Goal: Check status: Check status

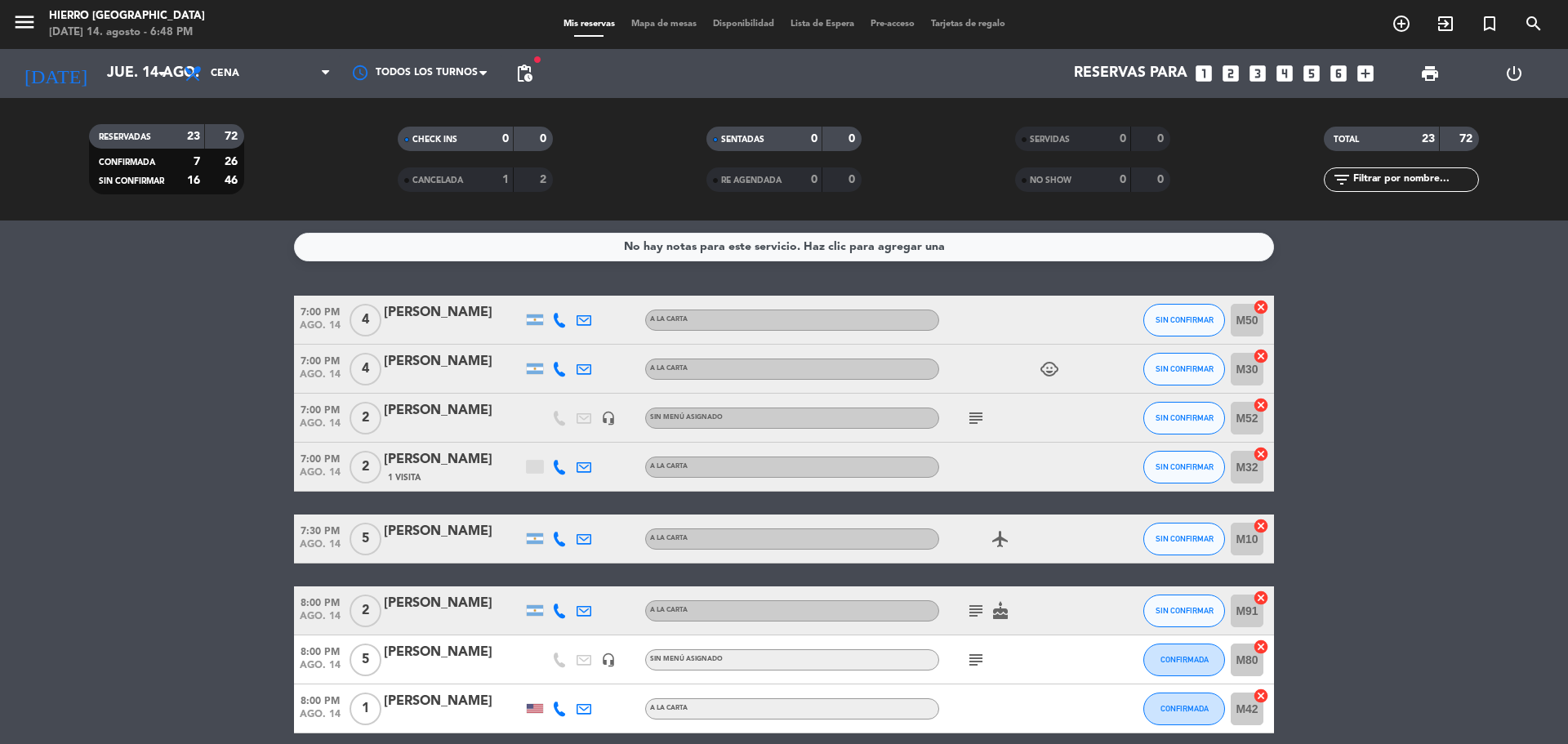
click at [1114, 122] on div "SERVIDAS 0 0 NO SHOW 0 0" at bounding box center [1093, 159] width 309 height 90
click at [1065, 144] on span "SERVIDAS" at bounding box center [1050, 140] width 40 height 9
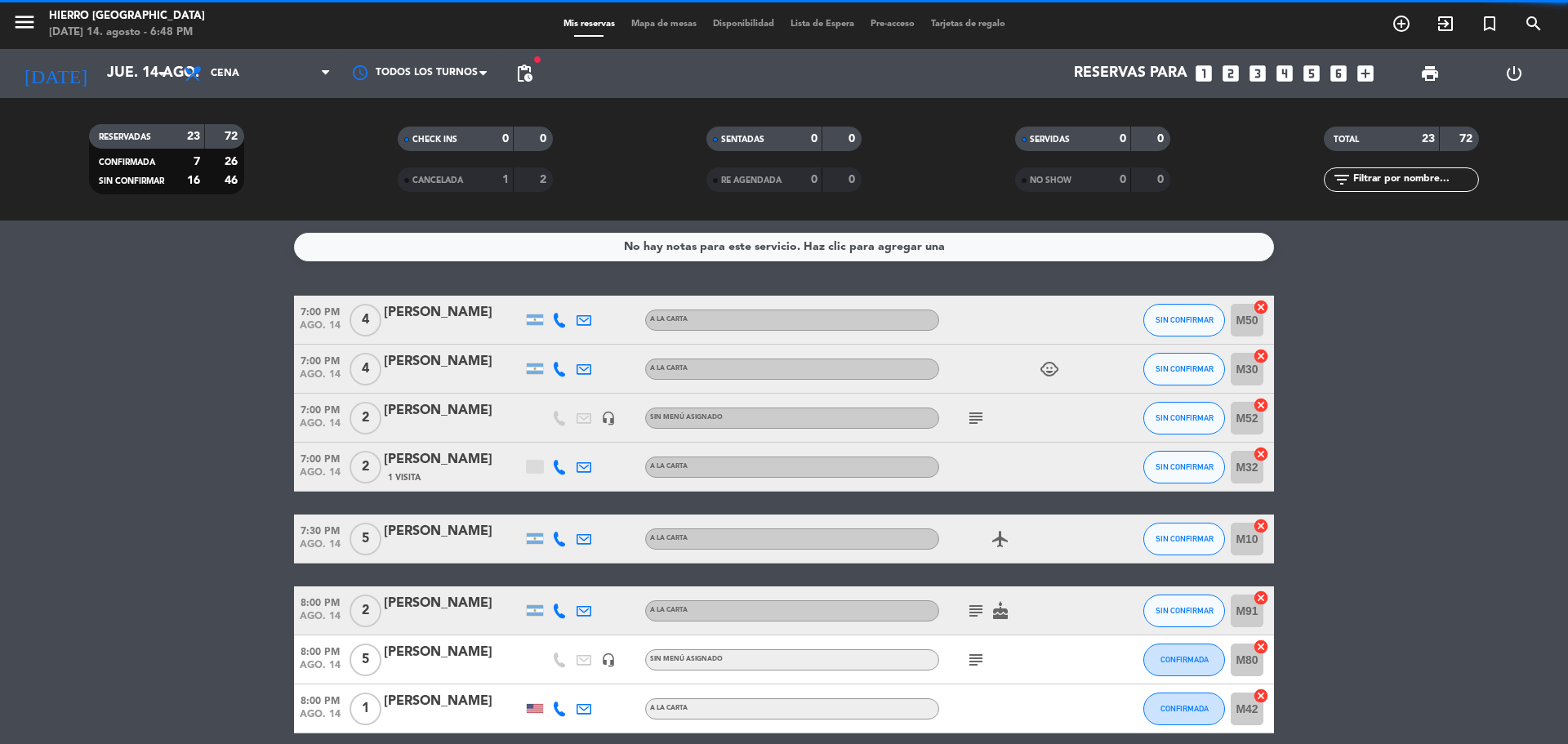
click at [978, 411] on icon "subject" at bounding box center [976, 418] width 20 height 20
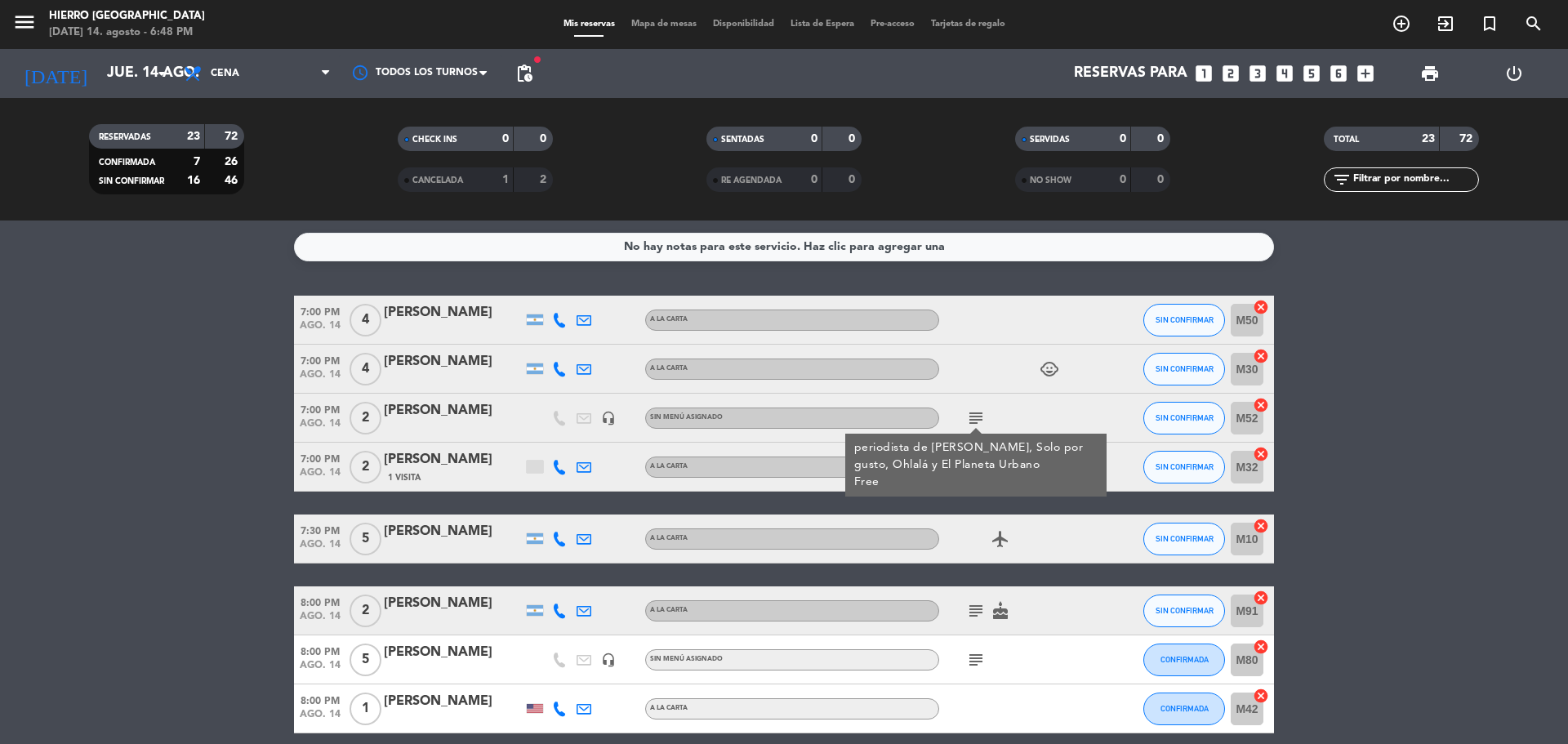
click at [976, 606] on icon "subject" at bounding box center [976, 611] width 20 height 20
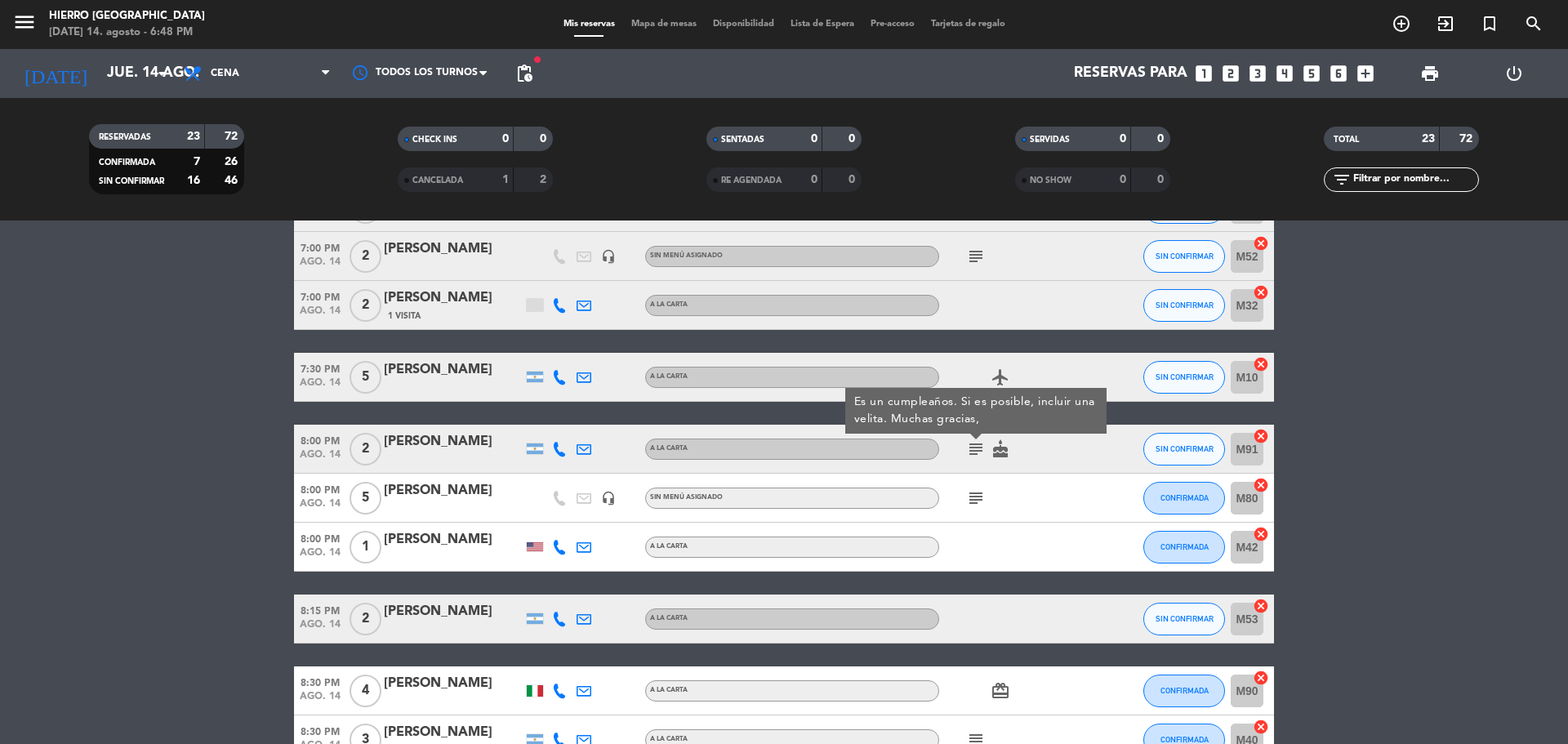
scroll to position [163, 0]
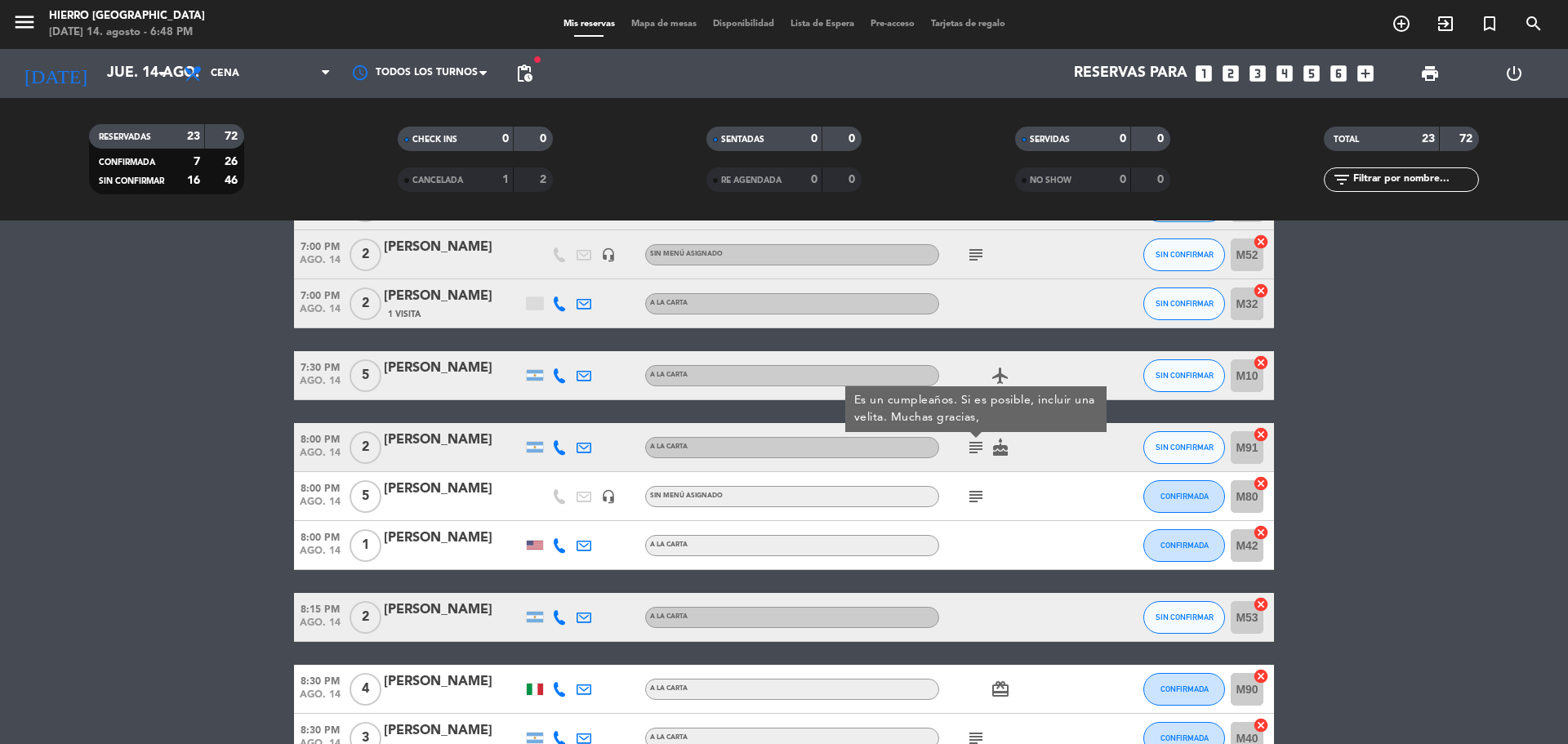
click at [973, 245] on icon "subject" at bounding box center [976, 255] width 20 height 20
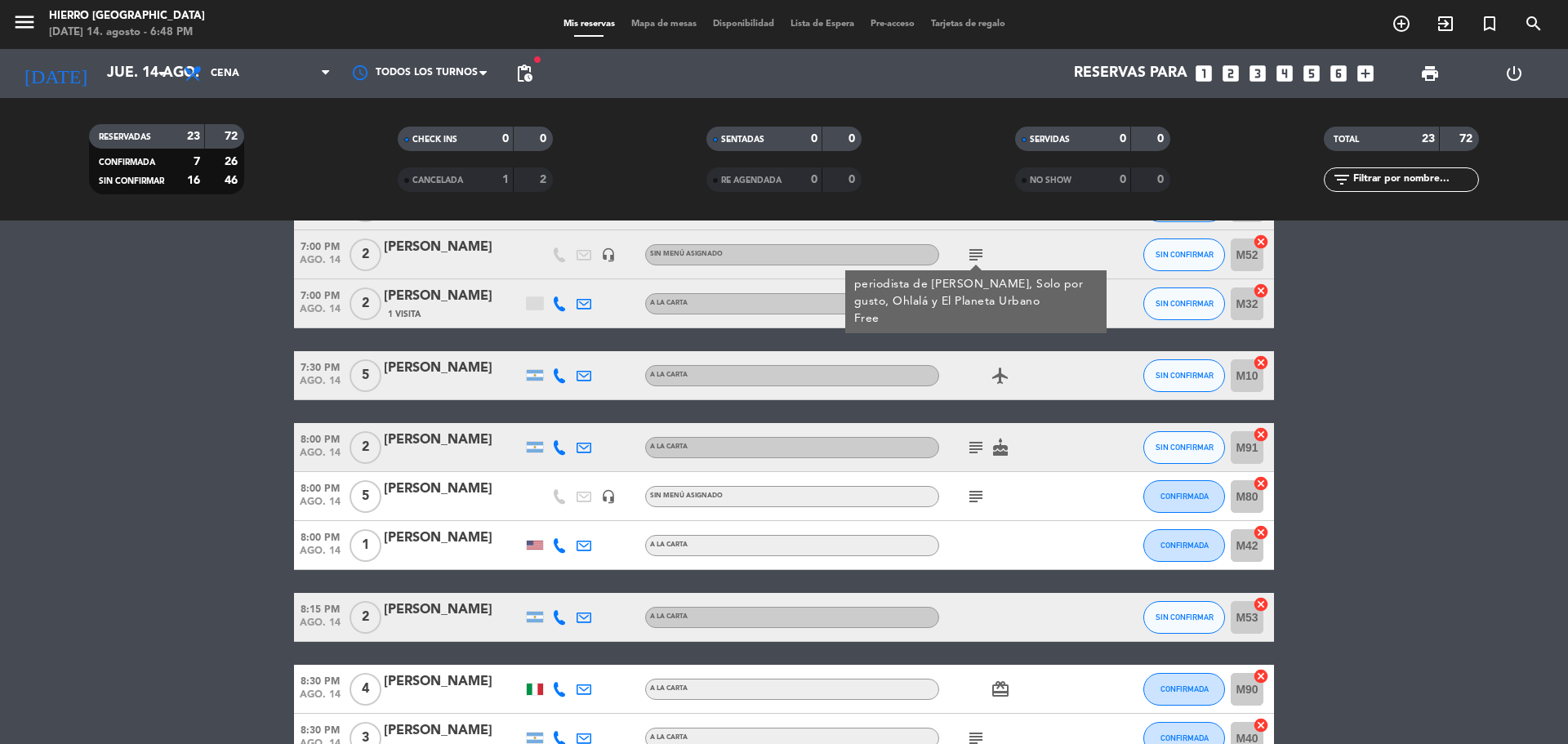
click at [976, 448] on icon "subject" at bounding box center [976, 447] width 20 height 20
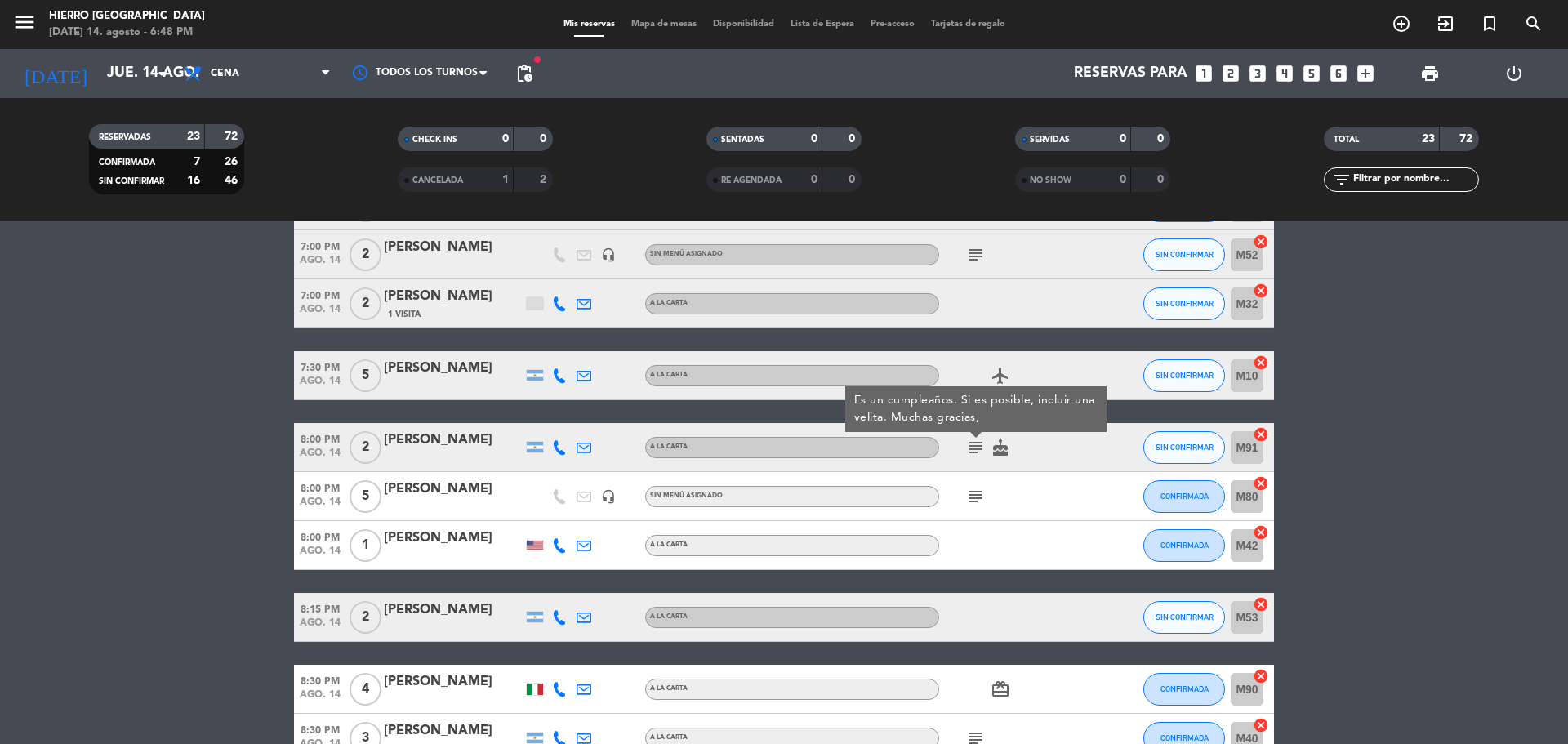
click at [980, 499] on icon "subject" at bounding box center [976, 496] width 20 height 20
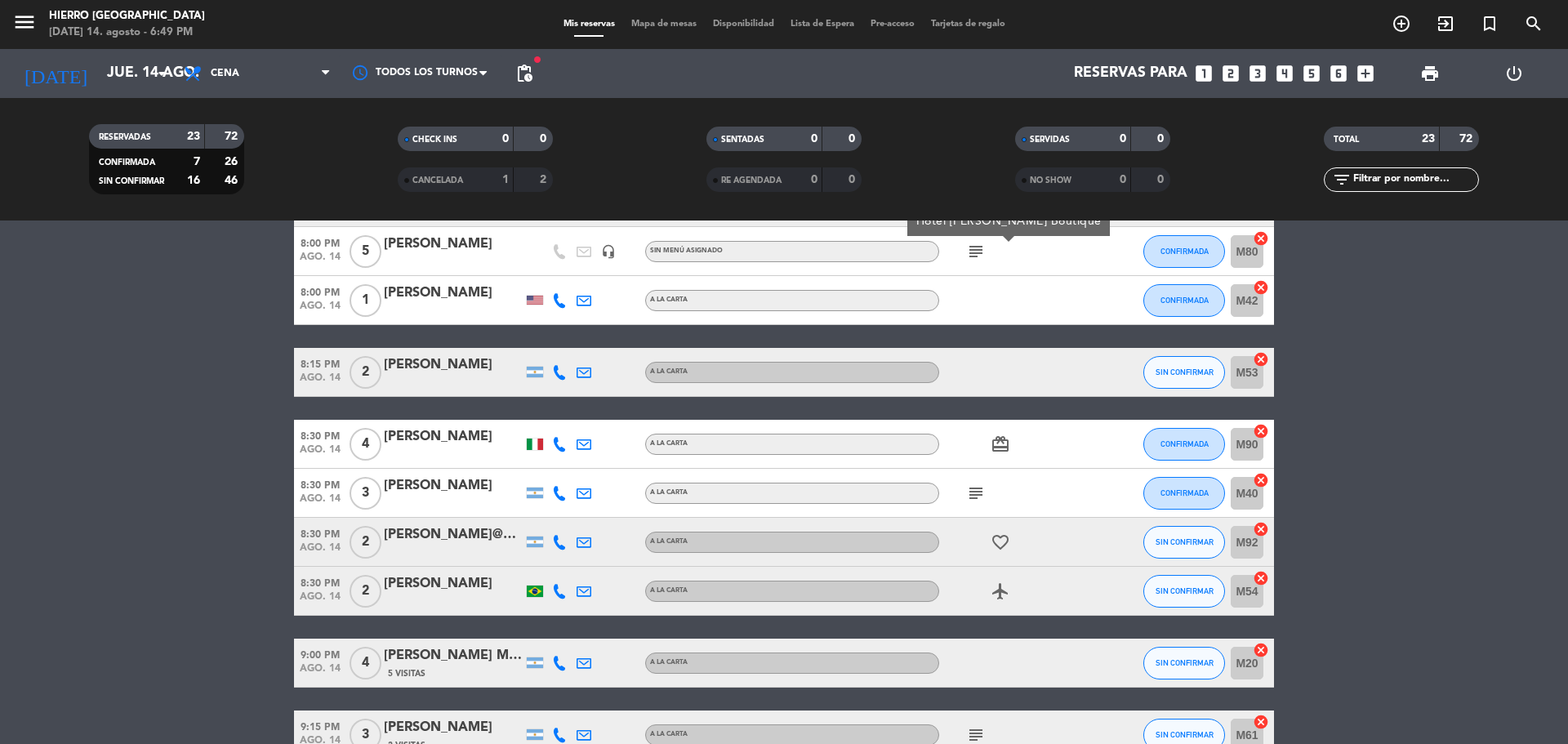
click at [970, 485] on icon "subject" at bounding box center [976, 493] width 20 height 20
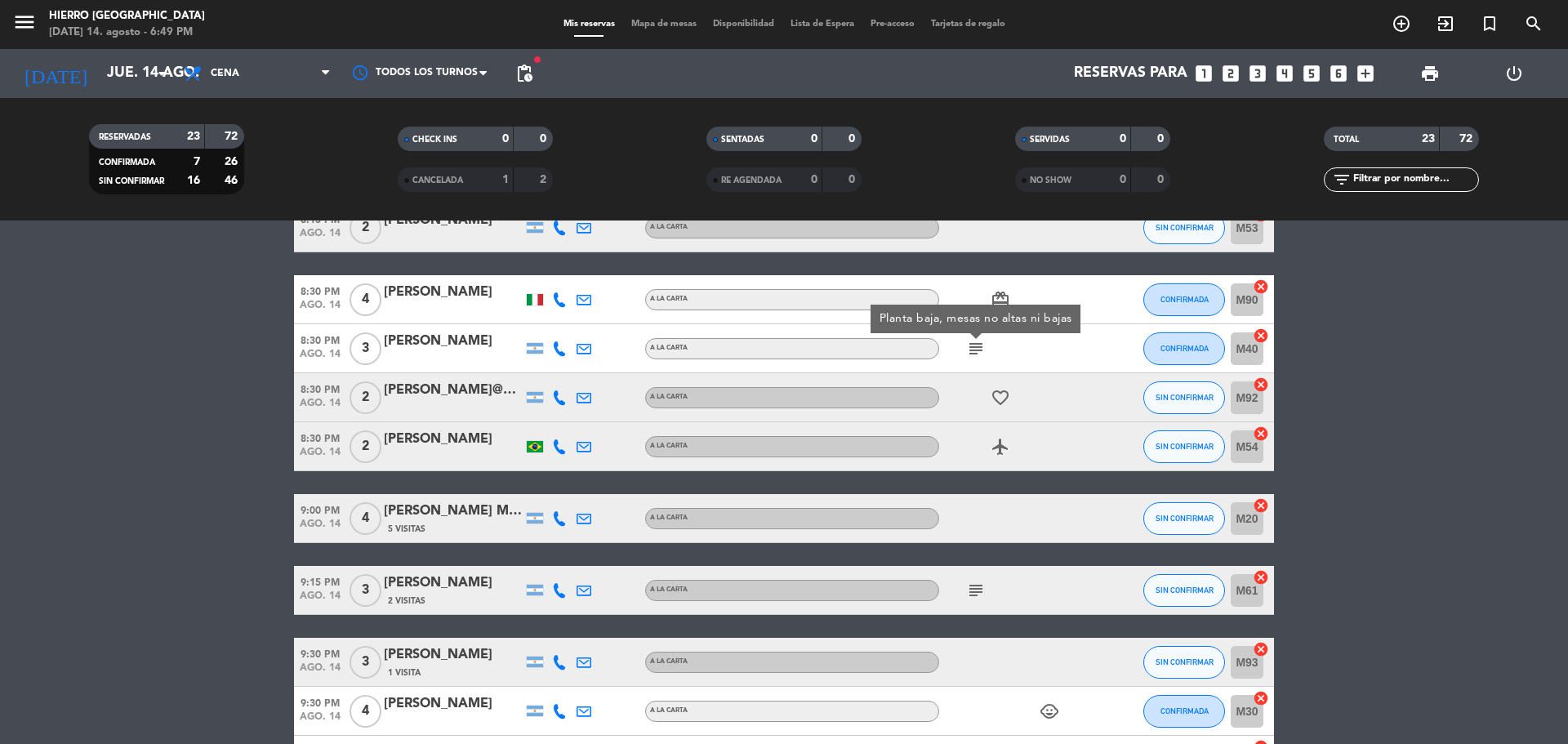
scroll to position [572, 0]
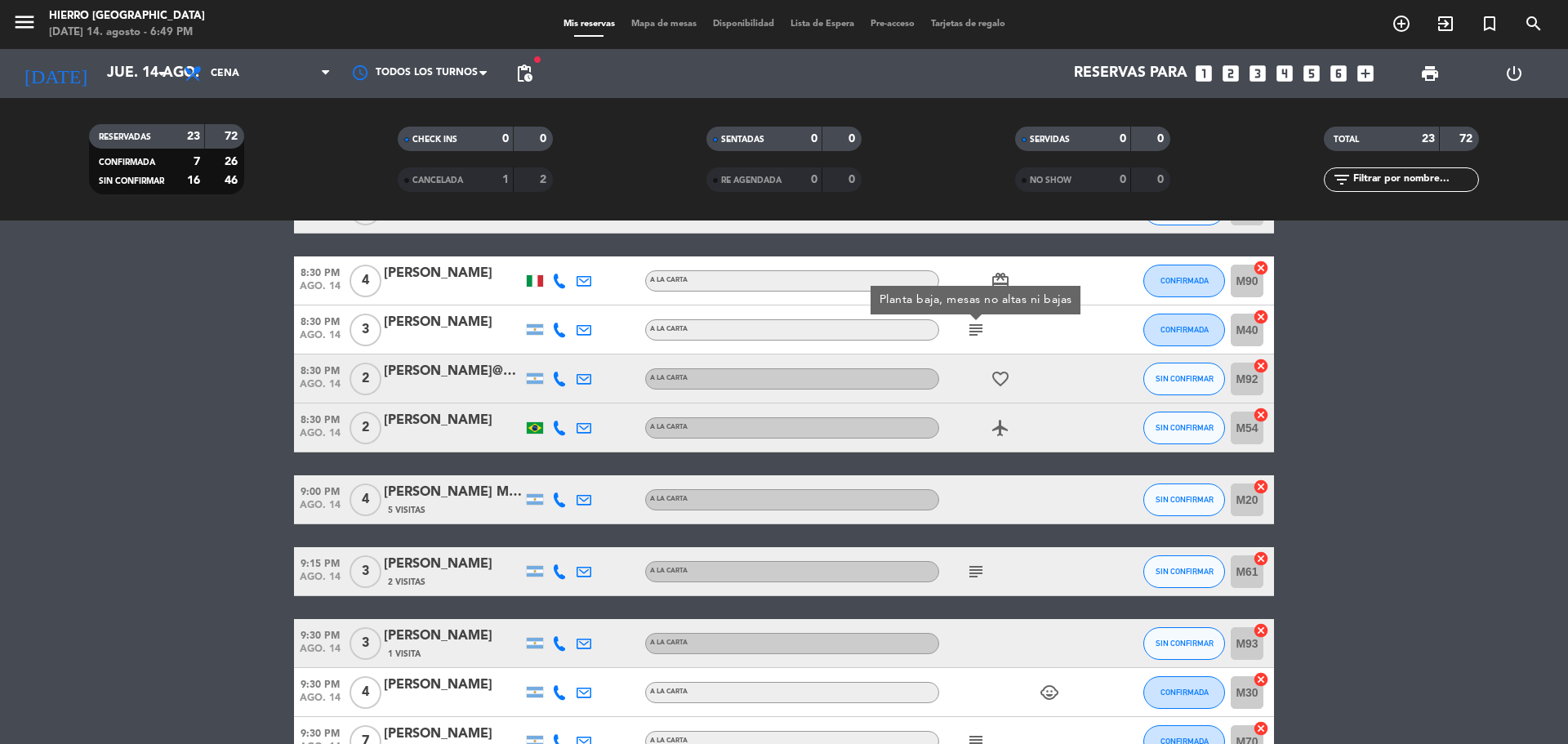
click at [974, 574] on icon "subject" at bounding box center [976, 571] width 20 height 20
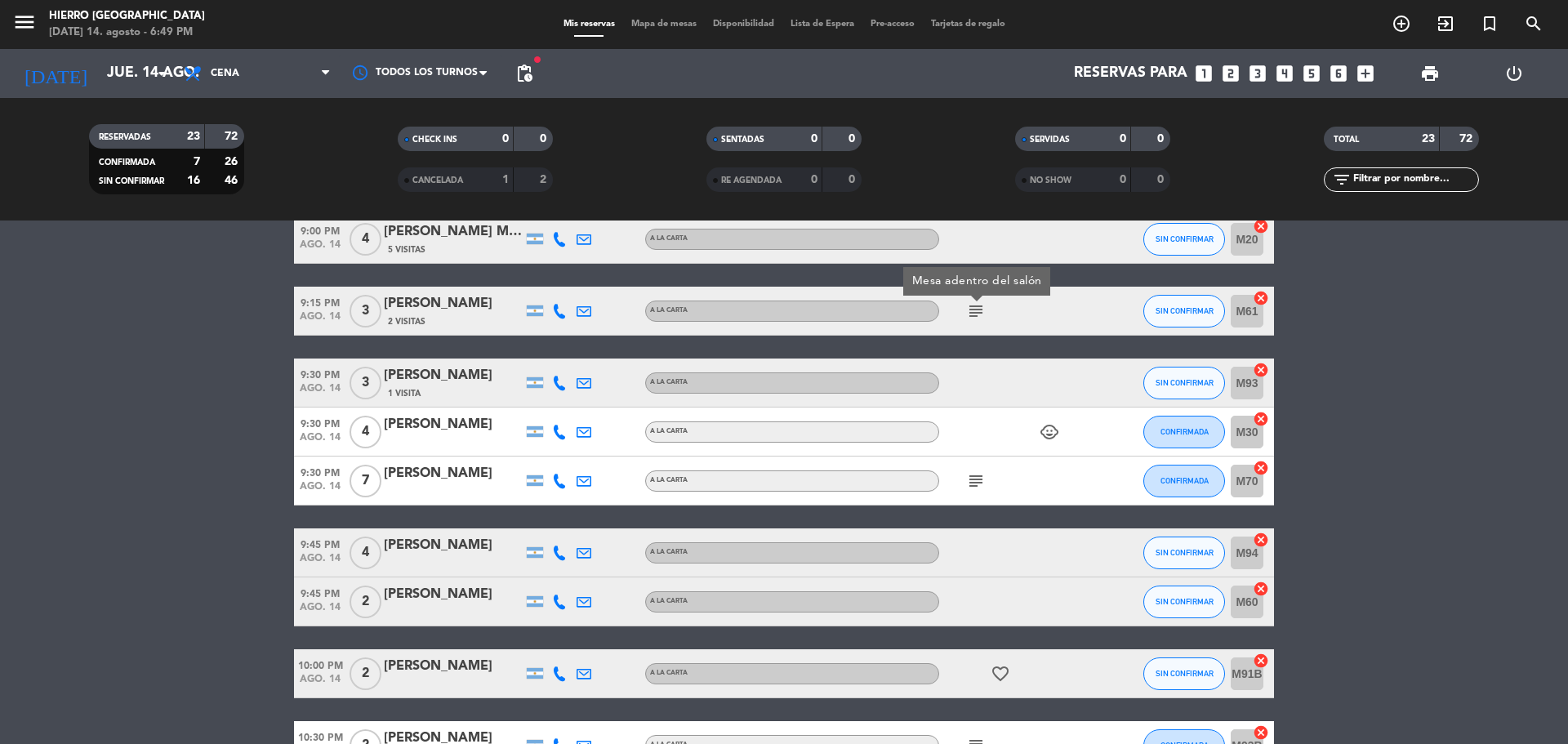
scroll to position [899, 0]
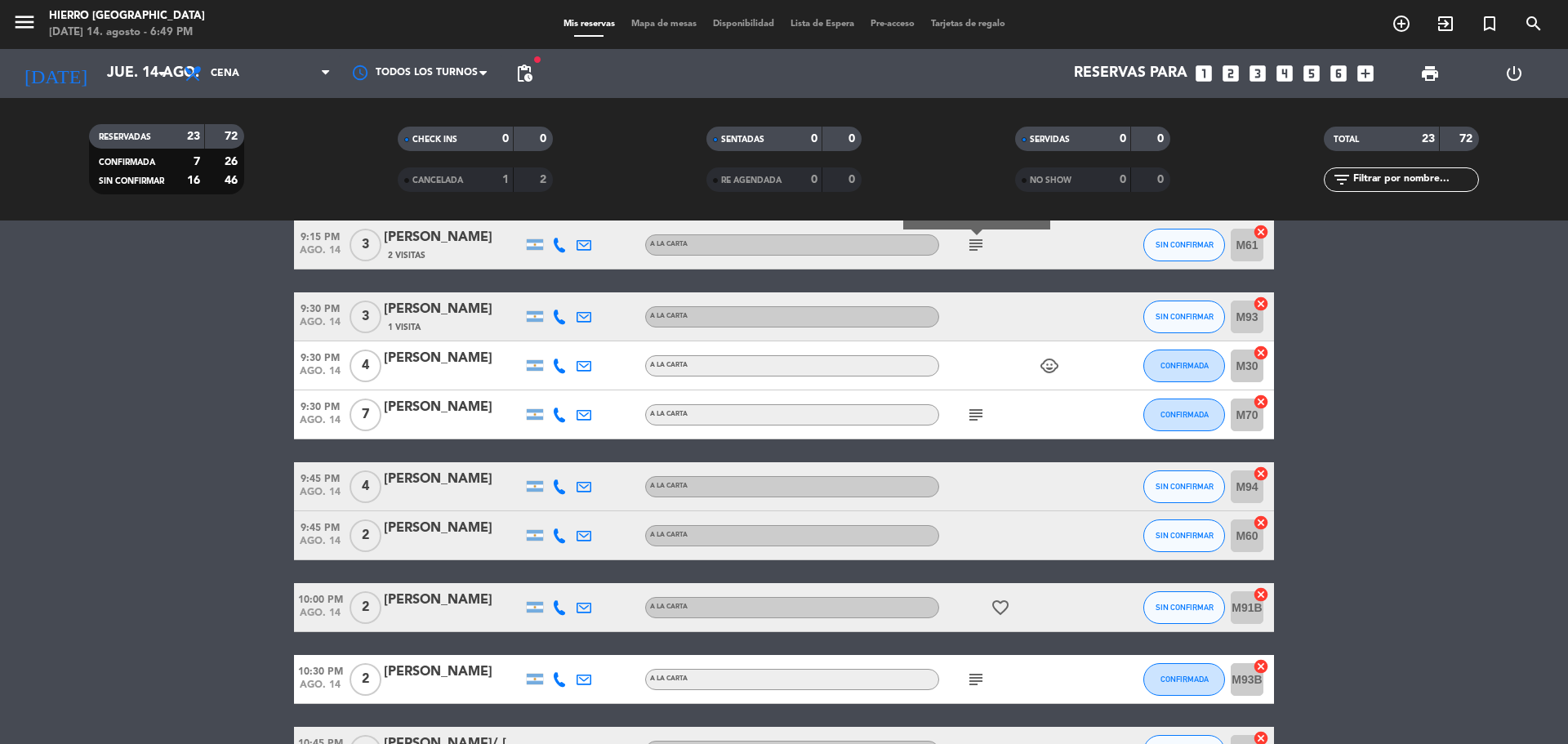
click at [976, 424] on icon "subject" at bounding box center [976, 415] width 20 height 20
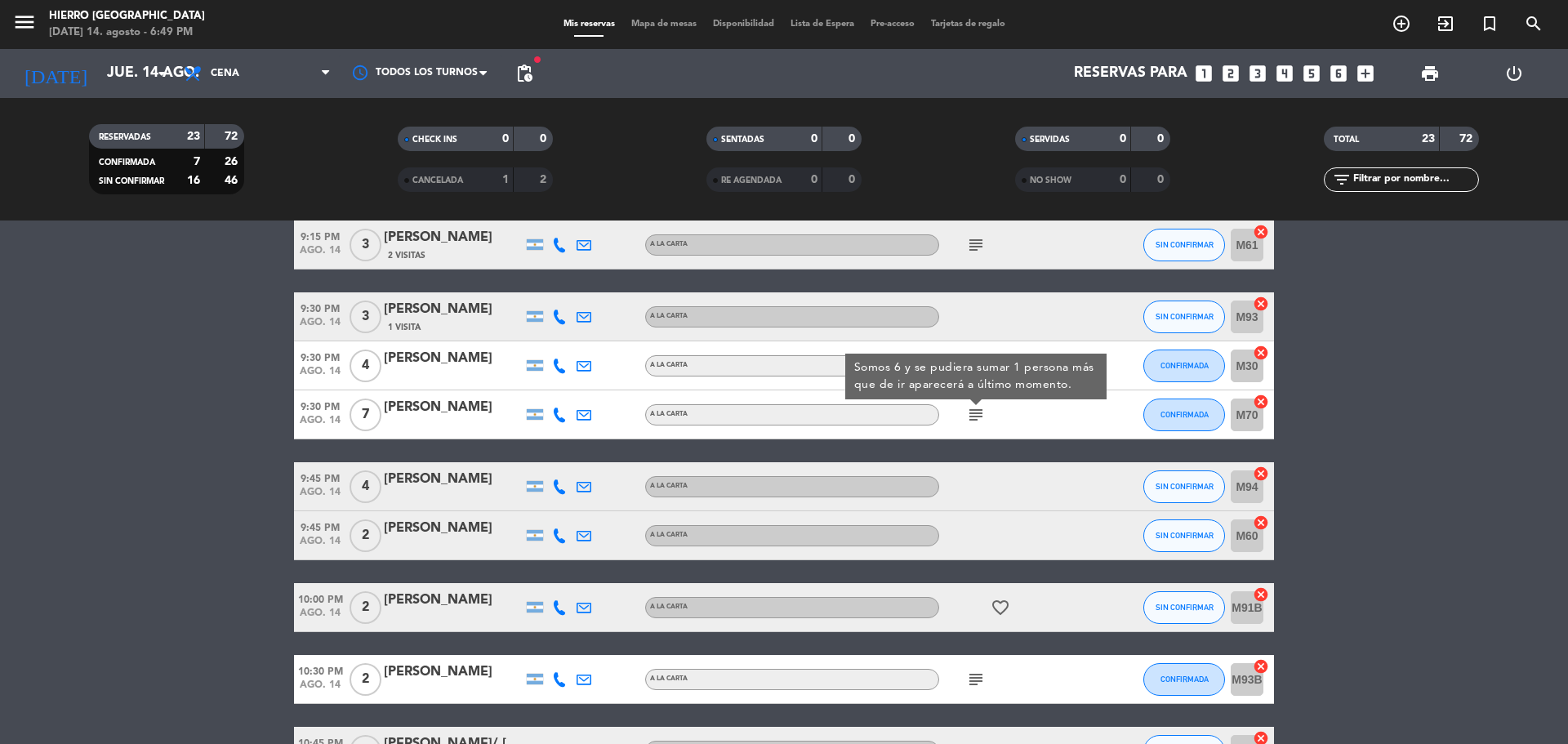
scroll to position [1013, 0]
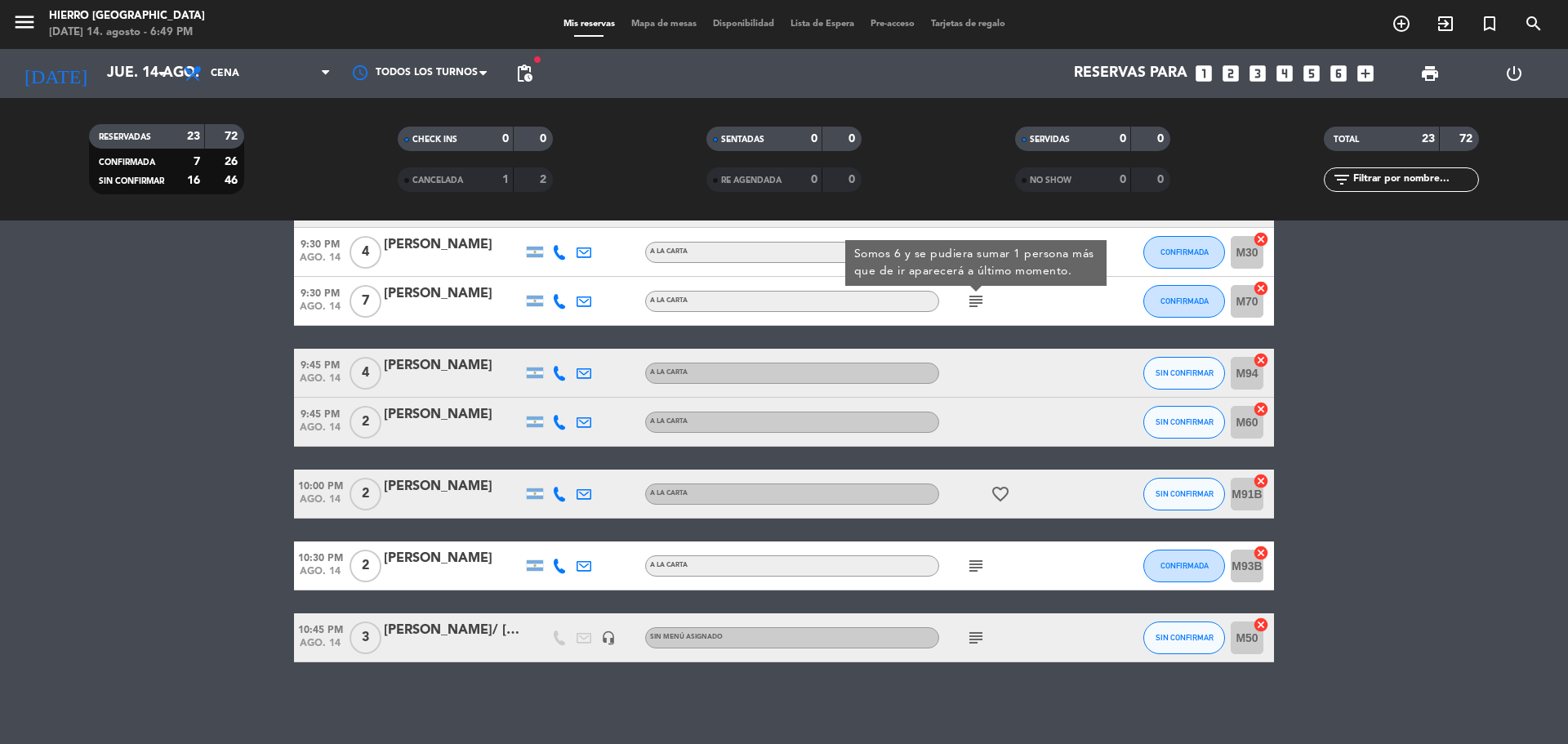
click at [976, 573] on icon "subject" at bounding box center [976, 566] width 20 height 20
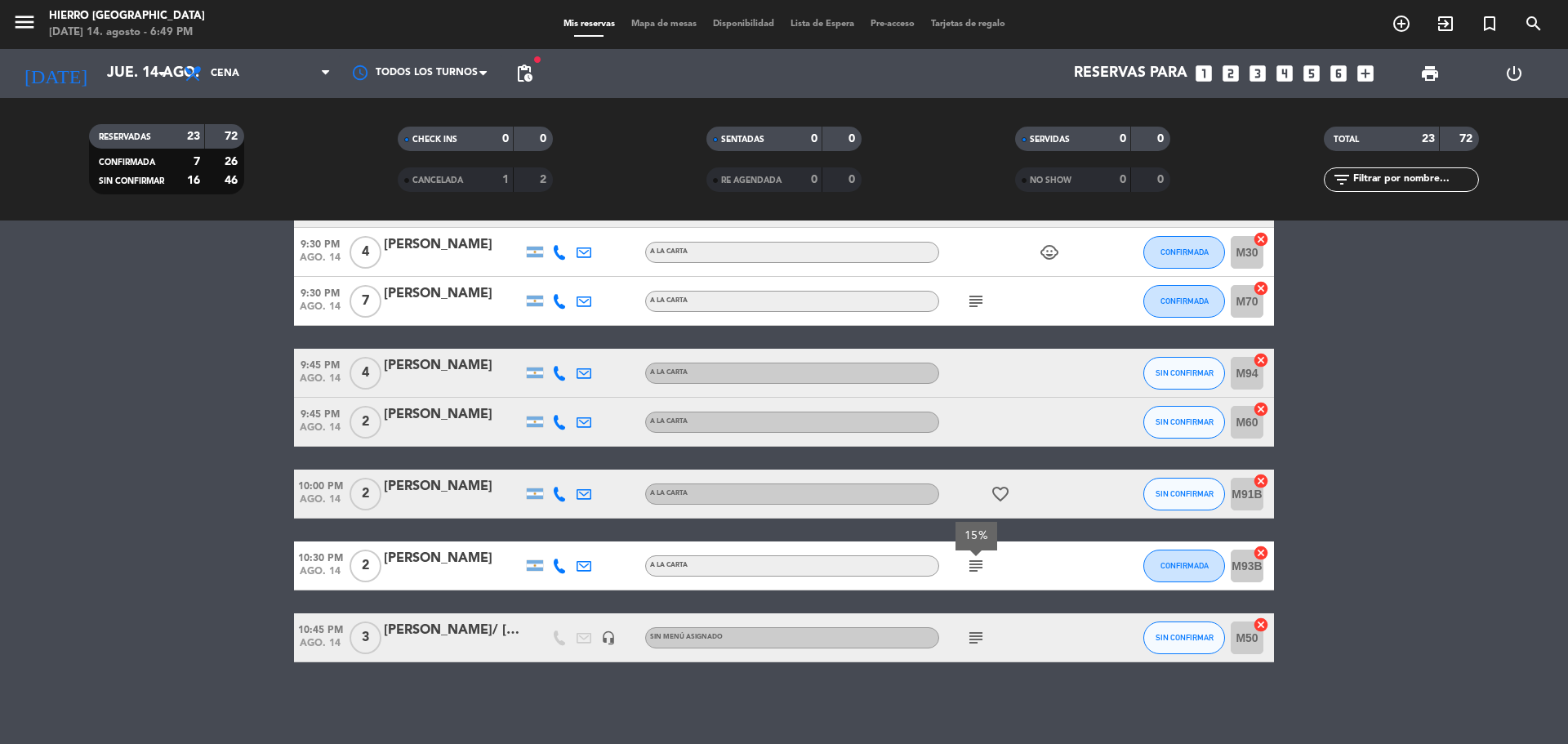
click at [977, 638] on icon "subject" at bounding box center [976, 638] width 20 height 20
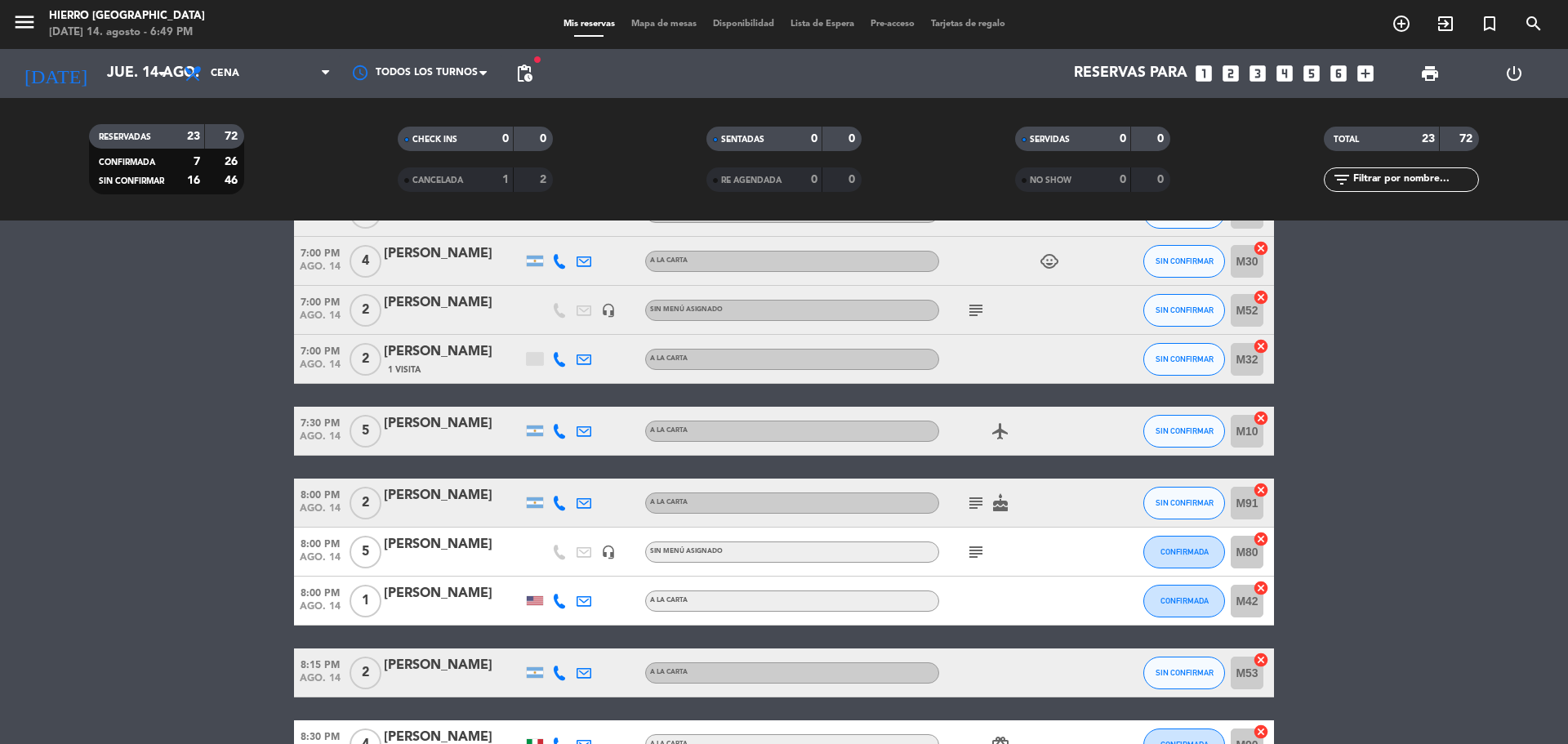
scroll to position [0, 0]
